Goal: Task Accomplishment & Management: Complete application form

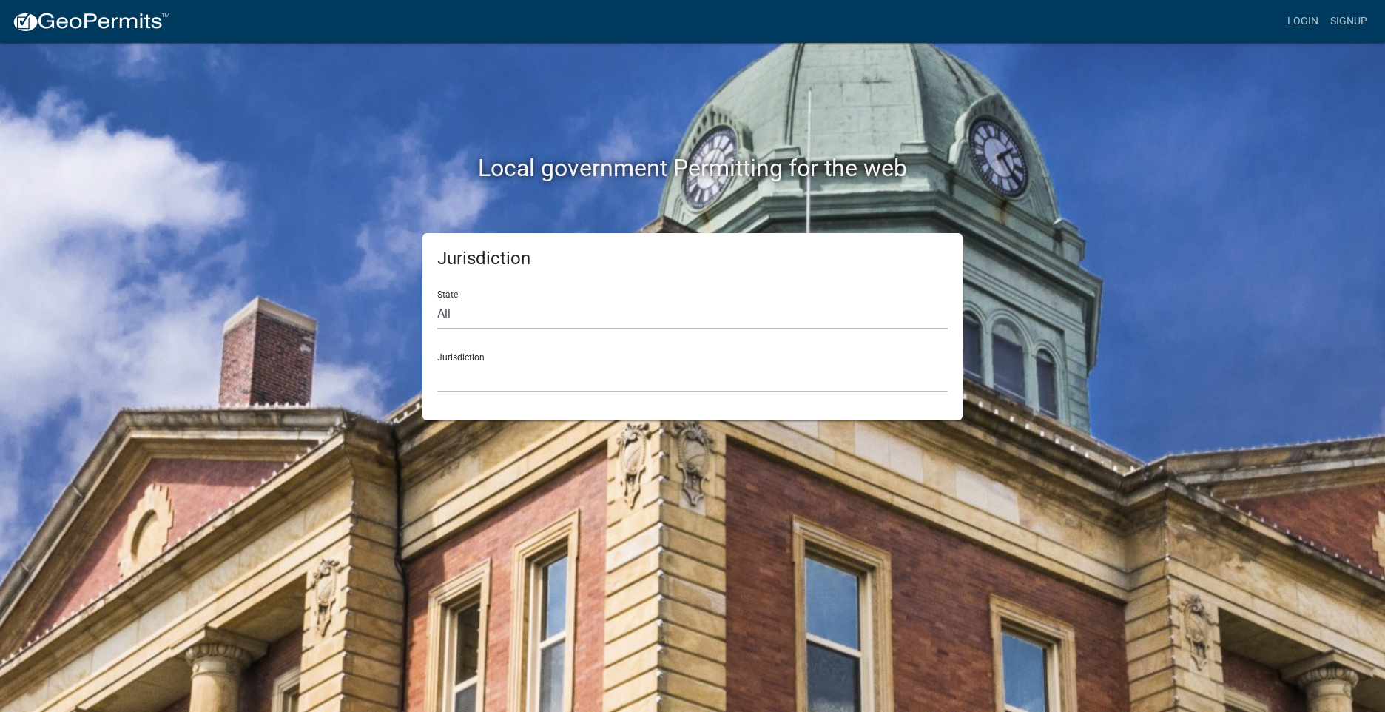
click at [503, 323] on select "All [US_STATE] [US_STATE] [US_STATE] [US_STATE] [US_STATE] [US_STATE] [US_STATE…" at bounding box center [692, 314] width 510 height 30
select select "[US_STATE]"
click at [437, 299] on select "All [US_STATE] [US_STATE] [US_STATE] [US_STATE] [US_STATE] [US_STATE] [US_STATE…" at bounding box center [692, 314] width 510 height 30
click at [493, 379] on select "[GEOGRAPHIC_DATA], [US_STATE][PERSON_NAME][GEOGRAPHIC_DATA], [US_STATE][PERSON_…" at bounding box center [692, 377] width 510 height 30
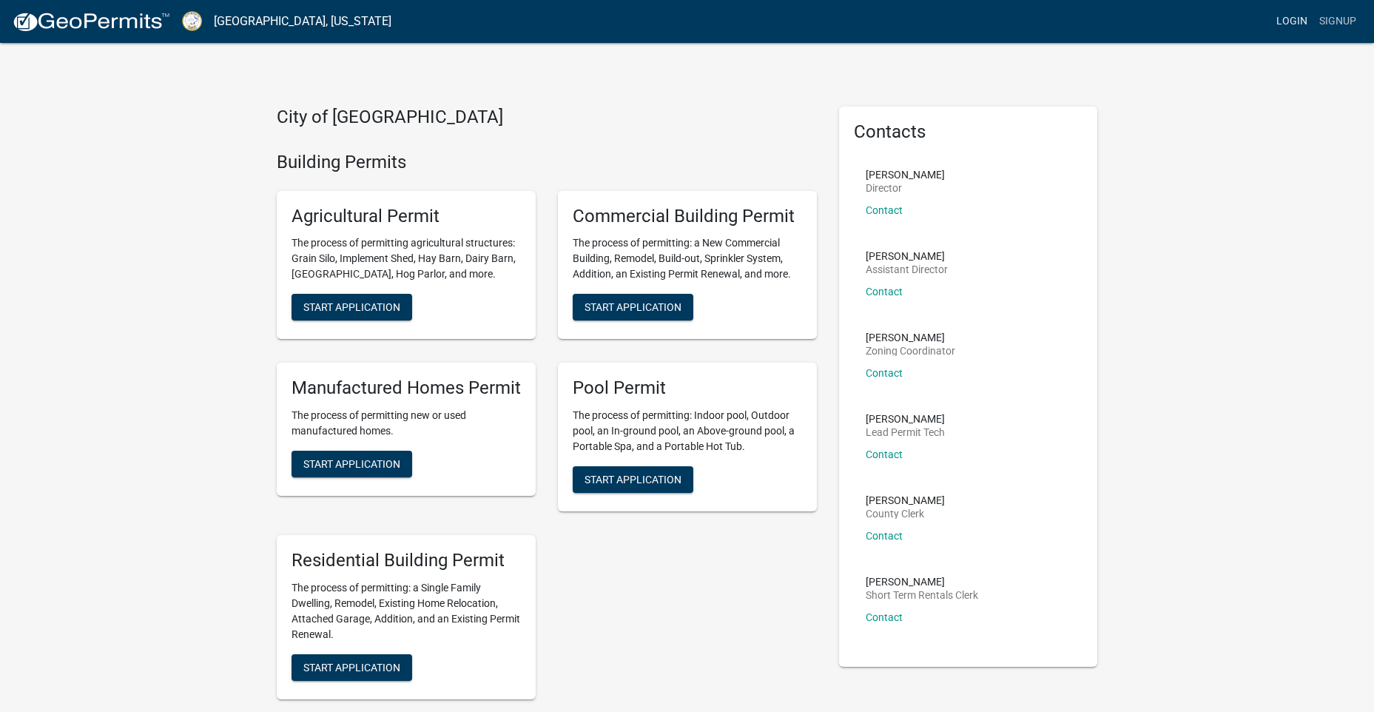
click at [1295, 24] on link "Login" at bounding box center [1291, 21] width 43 height 28
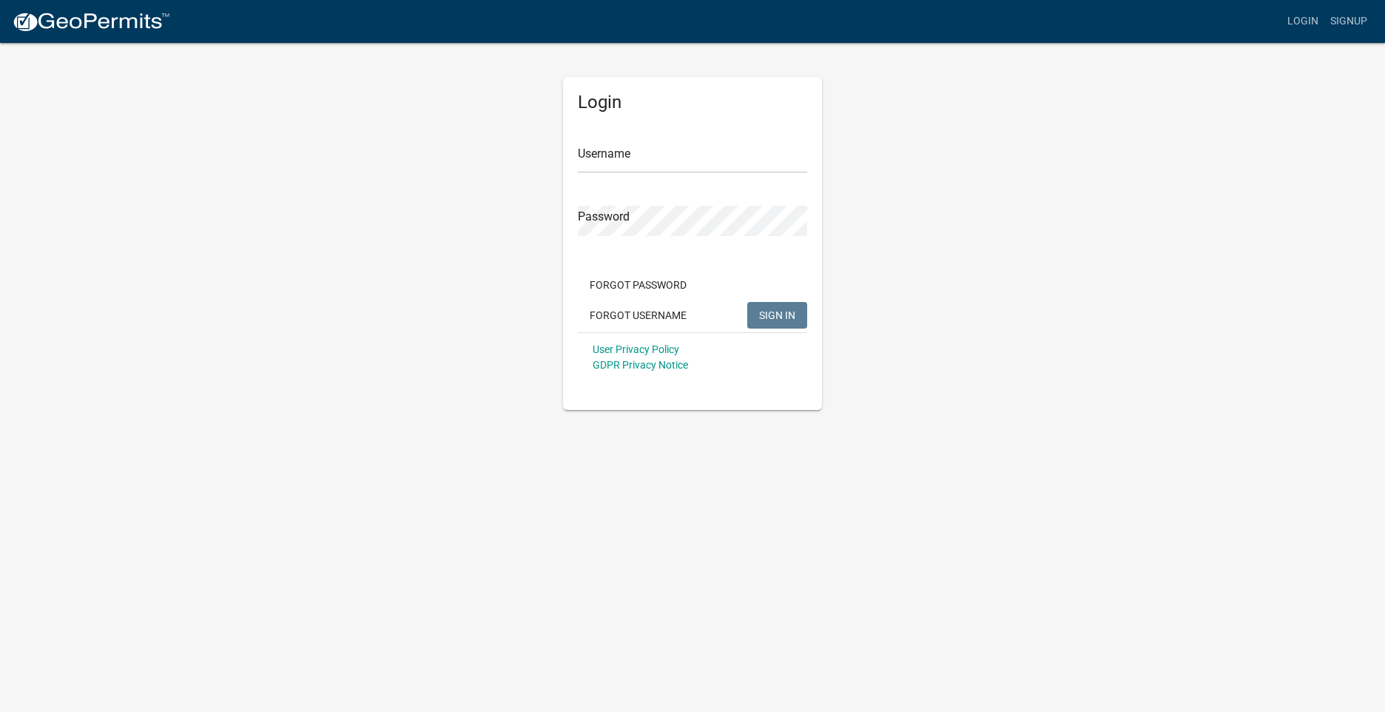
drag, startPoint x: 638, startPoint y: 138, endPoint x: 633, endPoint y: 145, distance: 8.6
click at [635, 141] on div "Username" at bounding box center [692, 147] width 229 height 51
click at [633, 155] on input "Username" at bounding box center [692, 158] width 229 height 30
type input "abbyfielder"
click at [747, 302] on button "SIGN IN" at bounding box center [777, 315] width 60 height 27
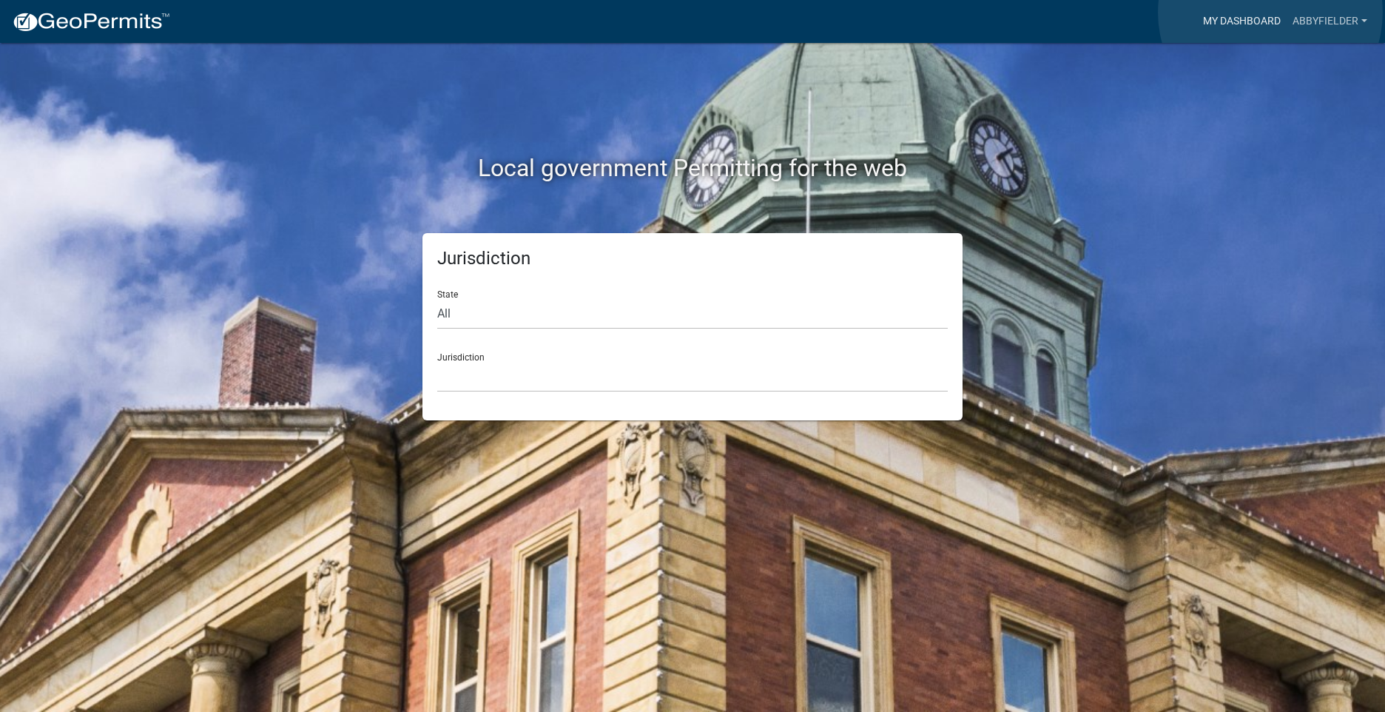
click at [1270, 13] on link "My Dashboard" at bounding box center [1242, 21] width 90 height 28
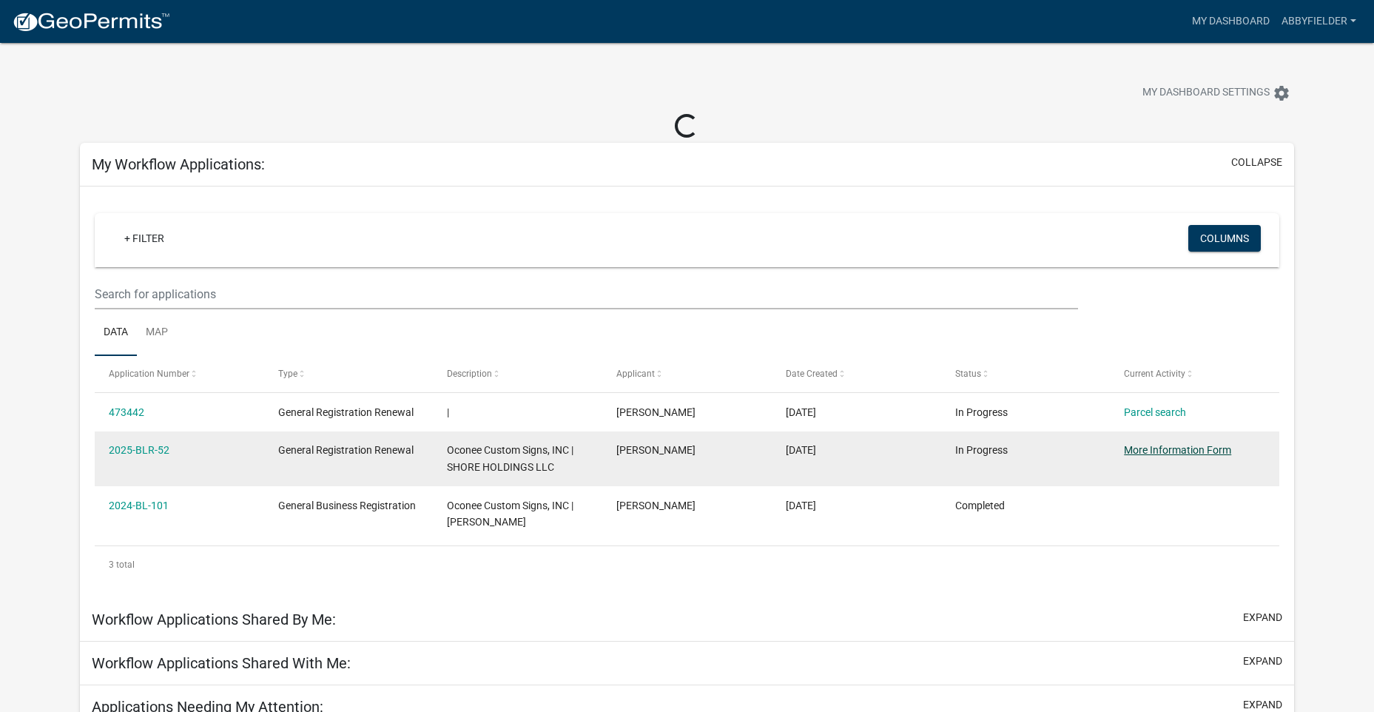
click at [1164, 456] on link "More Information Form" at bounding box center [1177, 450] width 107 height 12
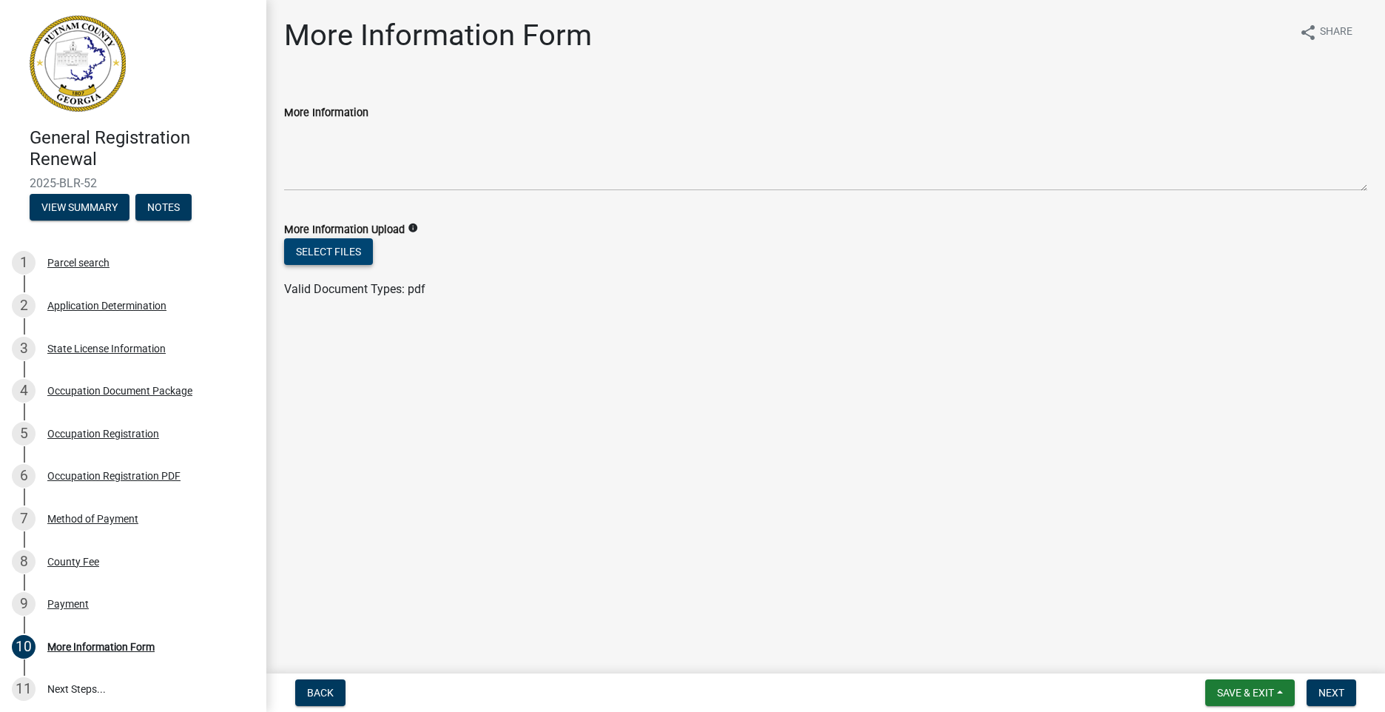
click at [317, 251] on button "Select files" at bounding box center [328, 251] width 89 height 27
click at [1352, 694] on button "Next" at bounding box center [1332, 692] width 50 height 27
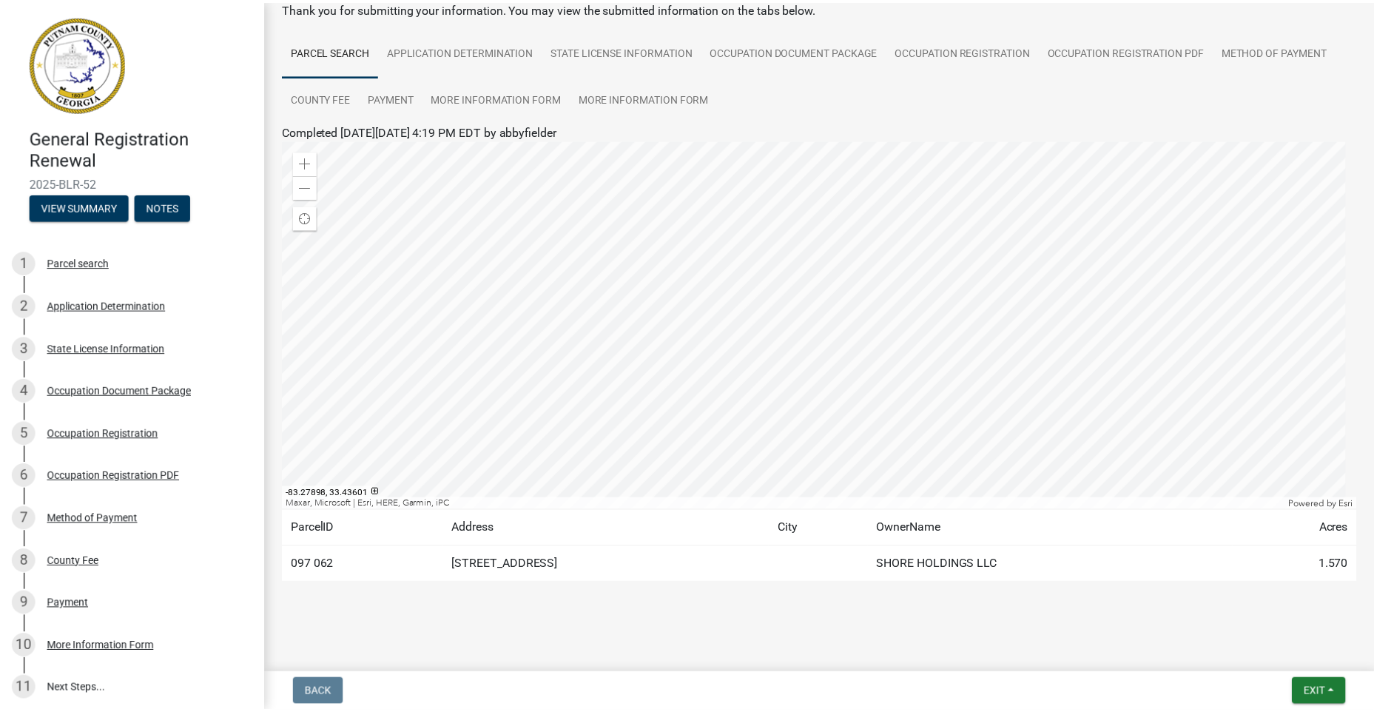
scroll to position [86, 0]
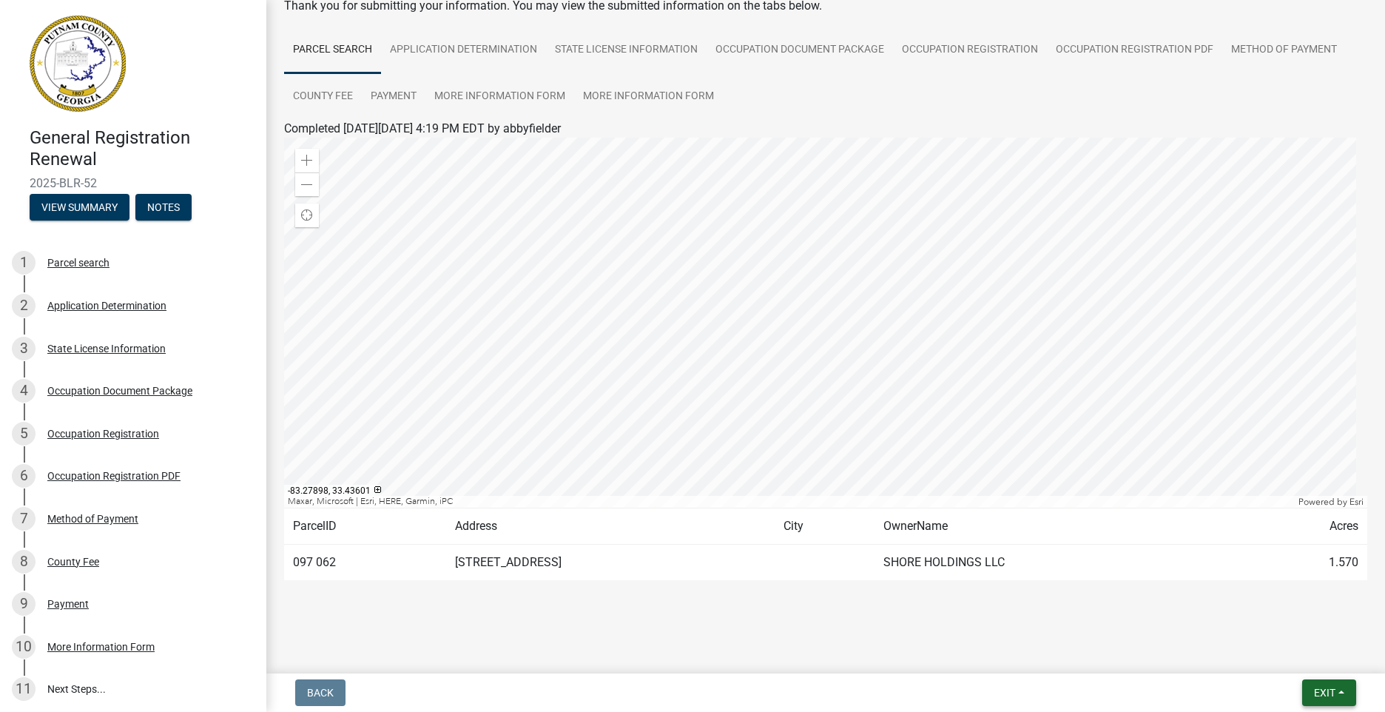
click at [1346, 695] on button "Exit" at bounding box center [1329, 692] width 54 height 27
click at [1294, 650] on button "Save & Exit" at bounding box center [1297, 654] width 118 height 36
